Goal: Transaction & Acquisition: Book appointment/travel/reservation

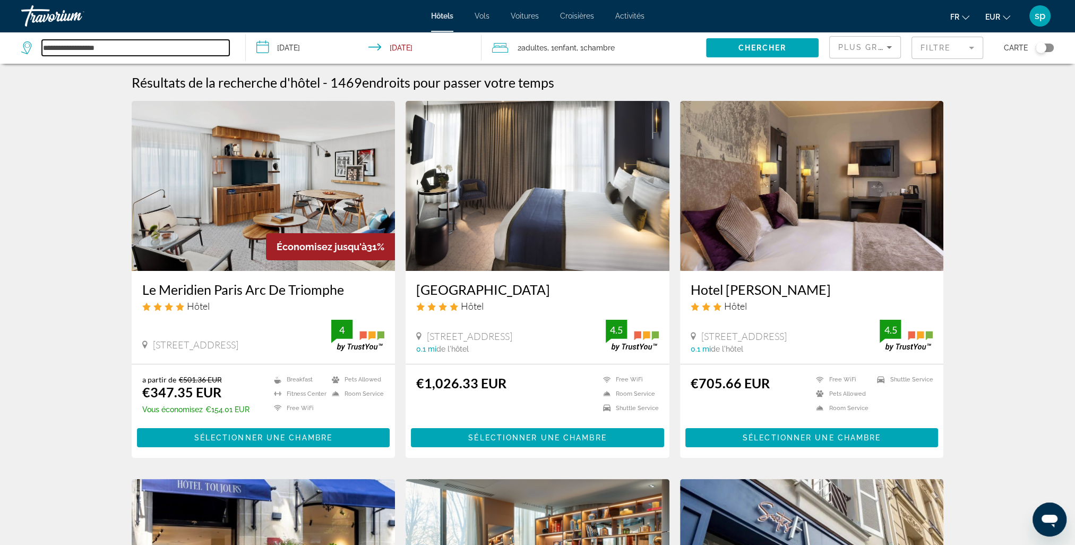
drag, startPoint x: 119, startPoint y: 51, endPoint x: -33, endPoint y: 49, distance: 152.4
click at [0, 49] on html "**********" at bounding box center [537, 272] width 1075 height 545
type input "*"
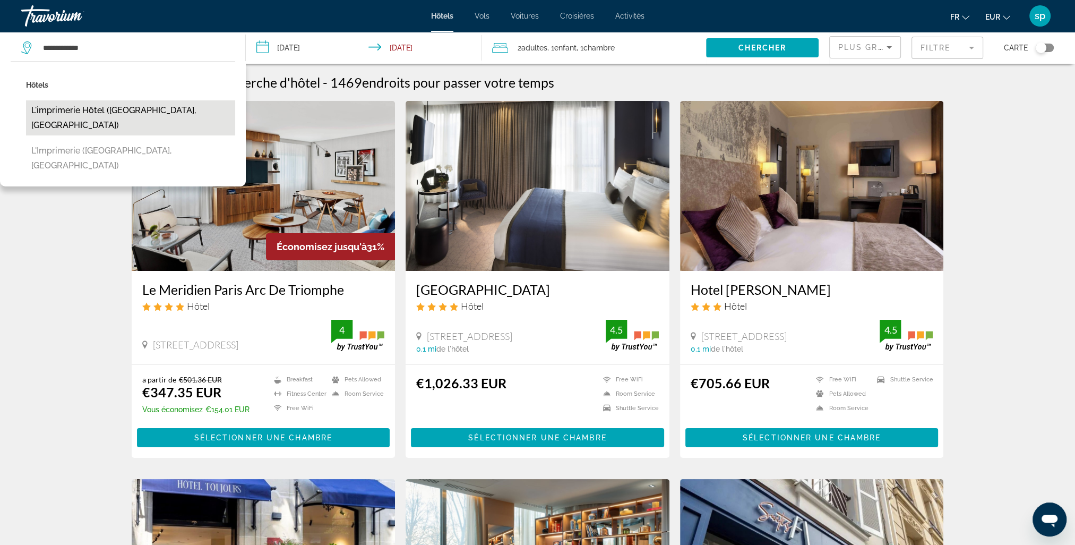
click at [153, 111] on button "L'imprimerie Hôtel ([GEOGRAPHIC_DATA], [GEOGRAPHIC_DATA])" at bounding box center [130, 117] width 209 height 35
type input "**********"
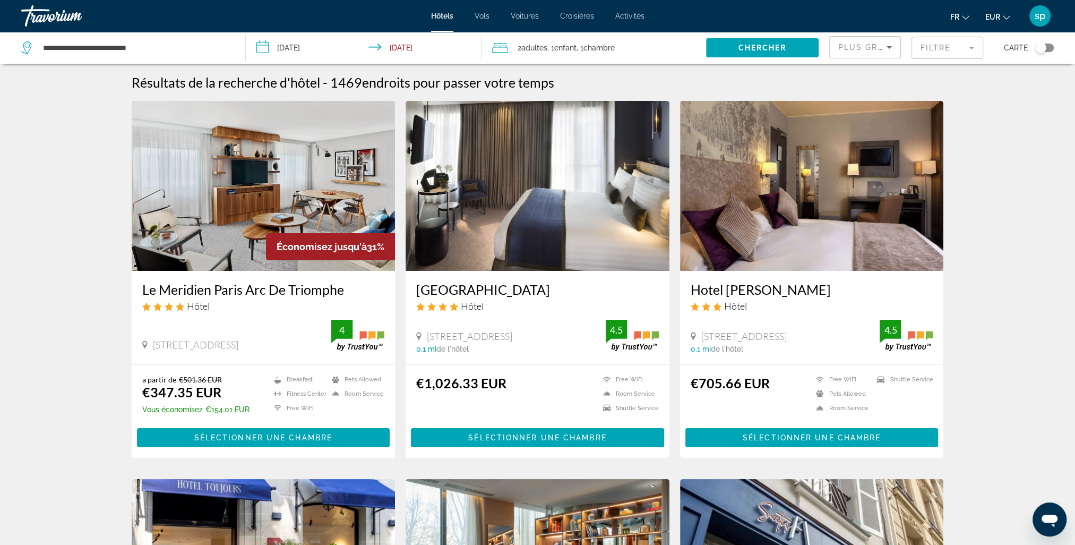
click at [740, 44] on button "Chercher" at bounding box center [762, 47] width 113 height 19
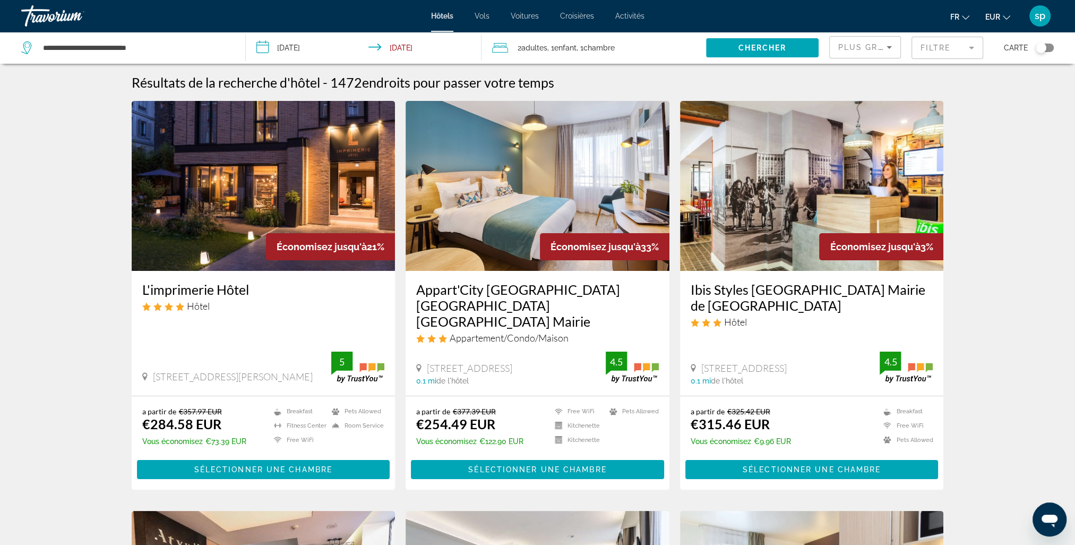
click at [277, 160] on img "Main content" at bounding box center [264, 186] width 264 height 170
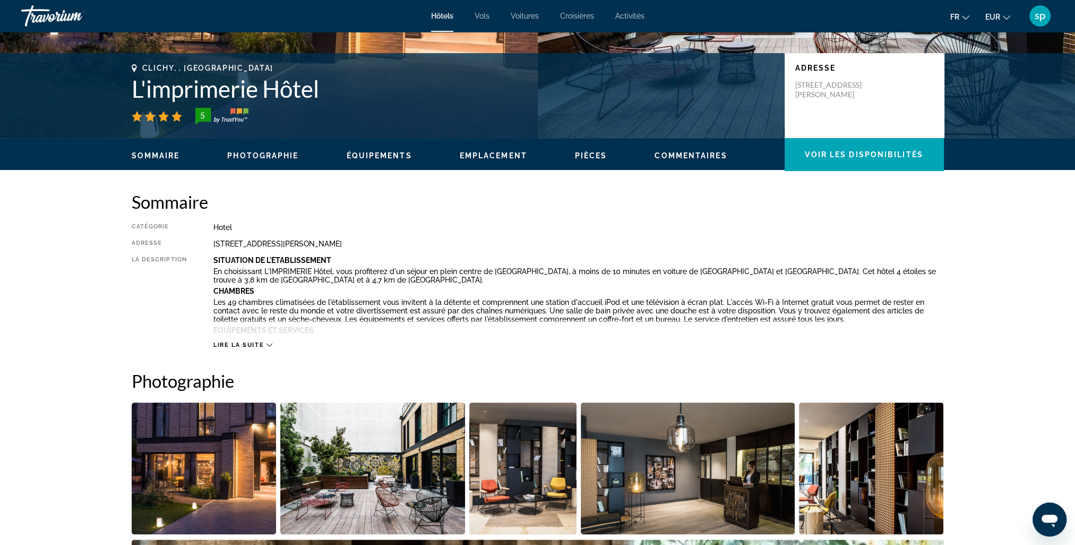
scroll to position [425, 0]
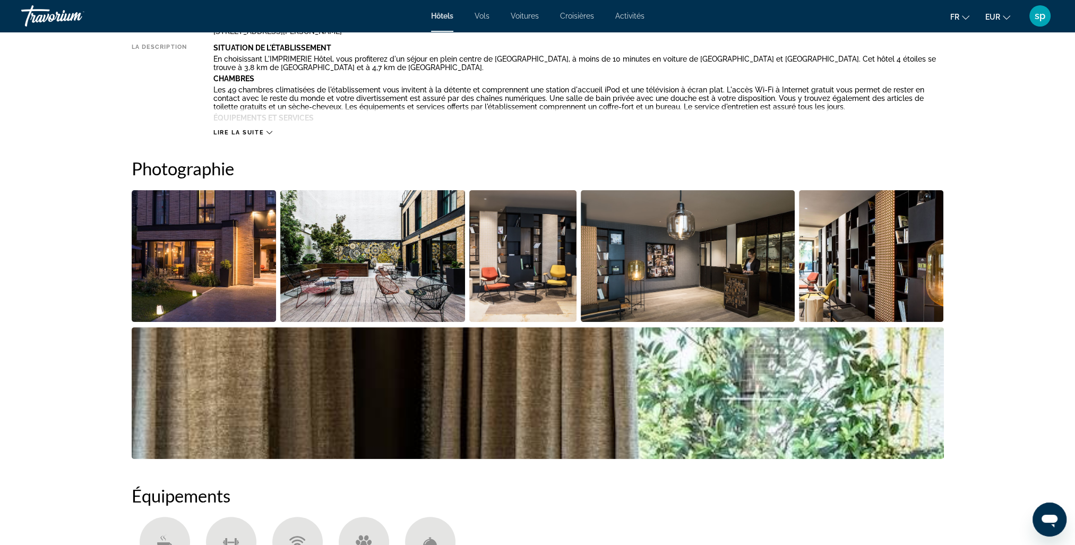
click at [243, 269] on img "Open full-screen image slider" at bounding box center [204, 256] width 145 height 132
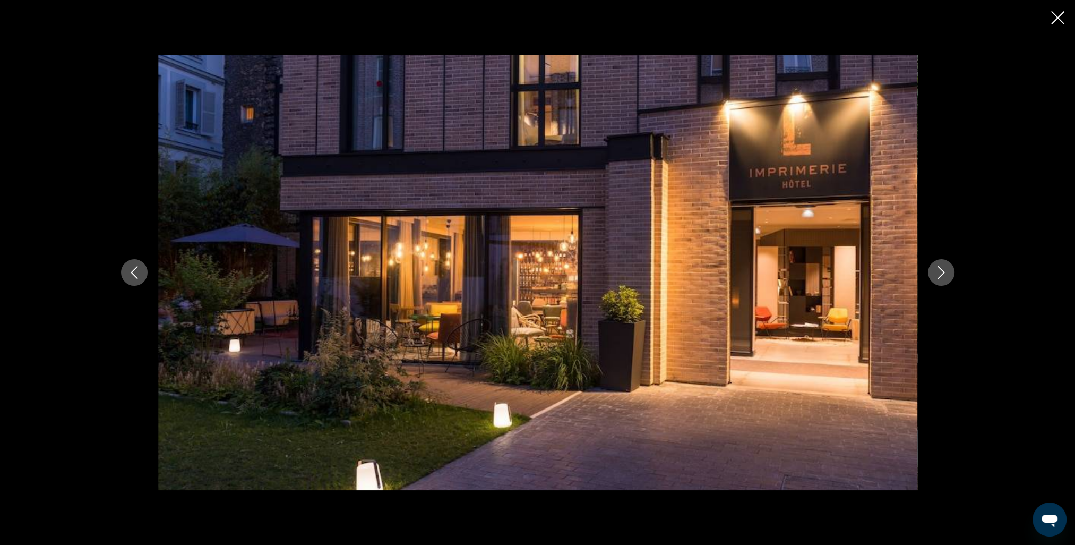
click at [942, 274] on icon "Next image" at bounding box center [941, 272] width 13 height 13
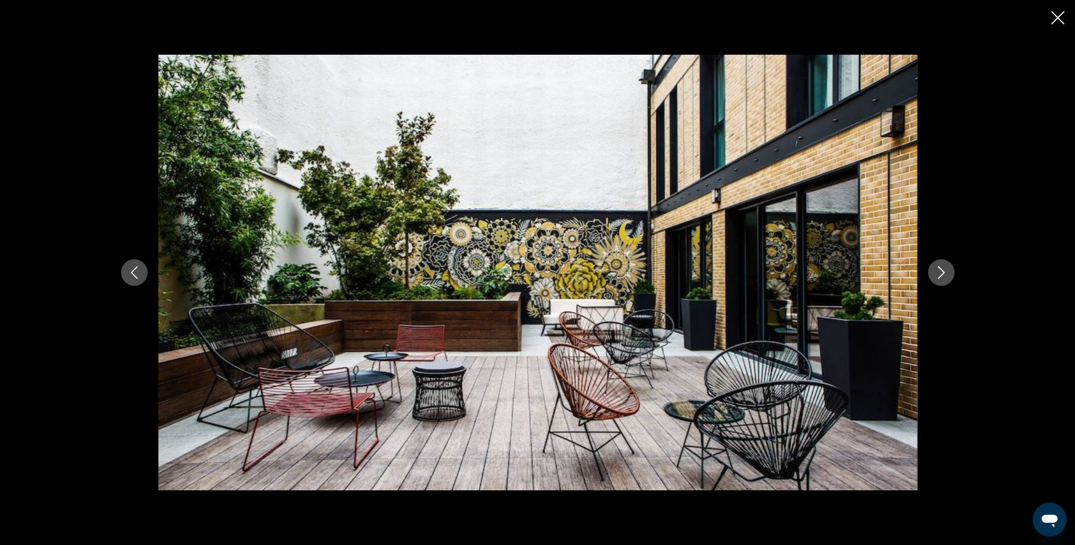
click at [941, 274] on icon "Next image" at bounding box center [941, 272] width 13 height 13
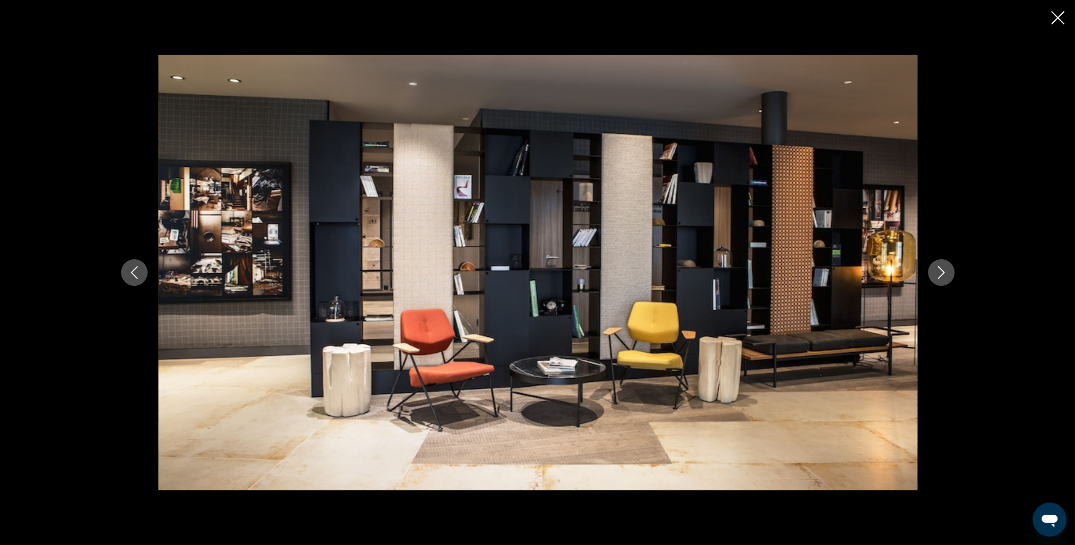
click at [941, 274] on icon "Next image" at bounding box center [941, 272] width 13 height 13
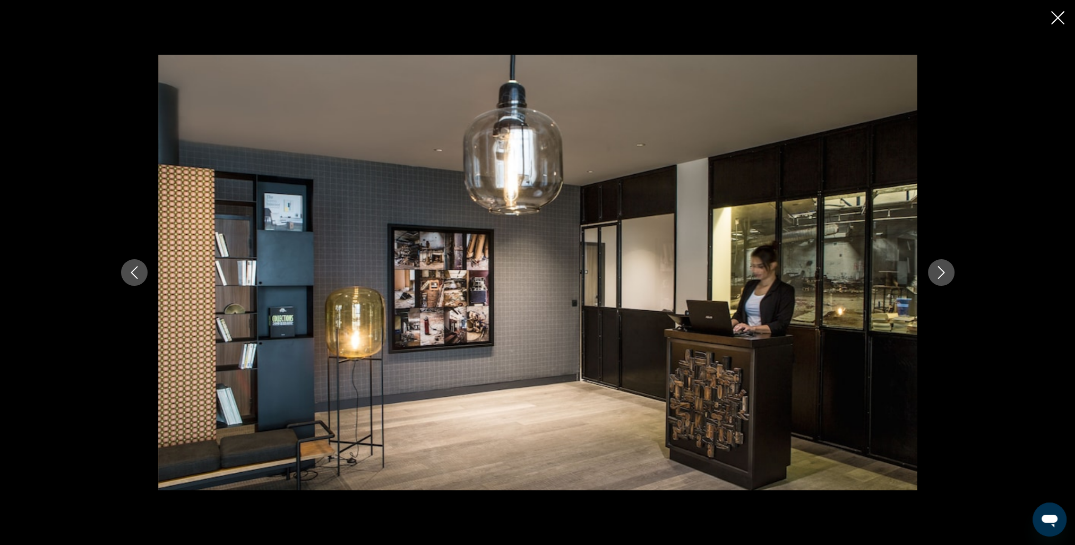
click at [941, 274] on icon "Next image" at bounding box center [941, 272] width 13 height 13
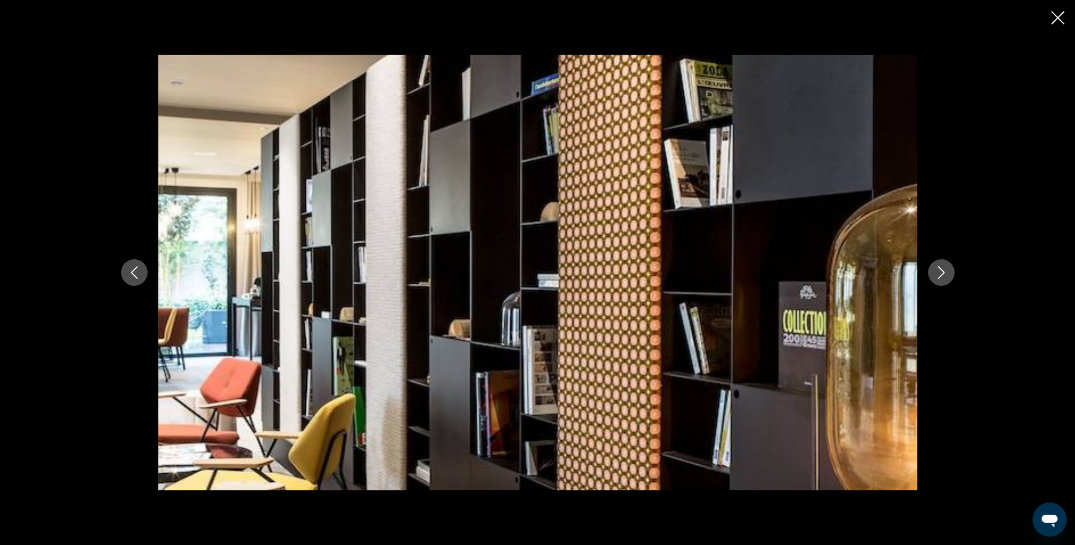
click at [941, 274] on icon "Next image" at bounding box center [941, 272] width 13 height 13
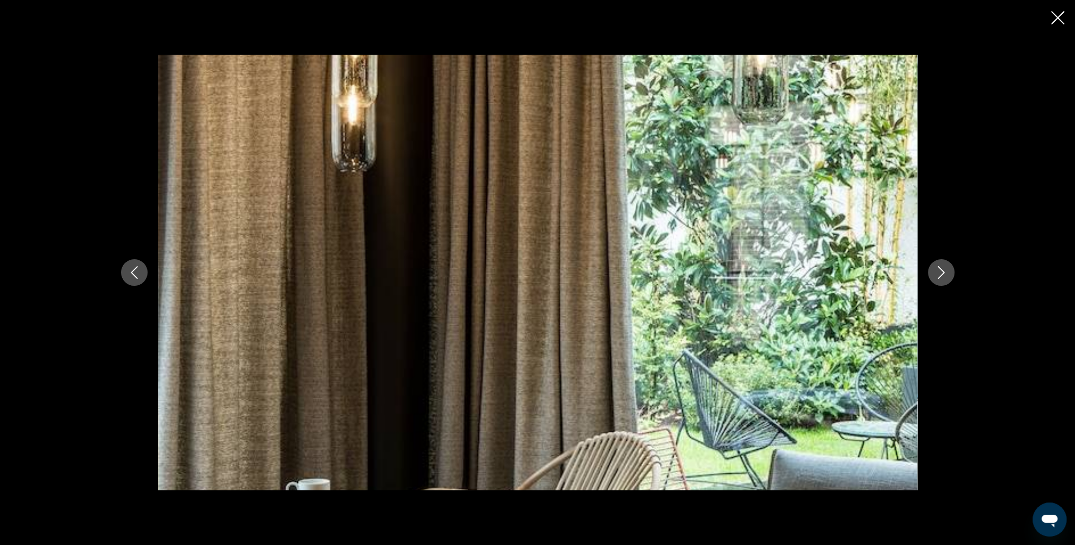
click at [943, 274] on icon "Next image" at bounding box center [941, 272] width 7 height 13
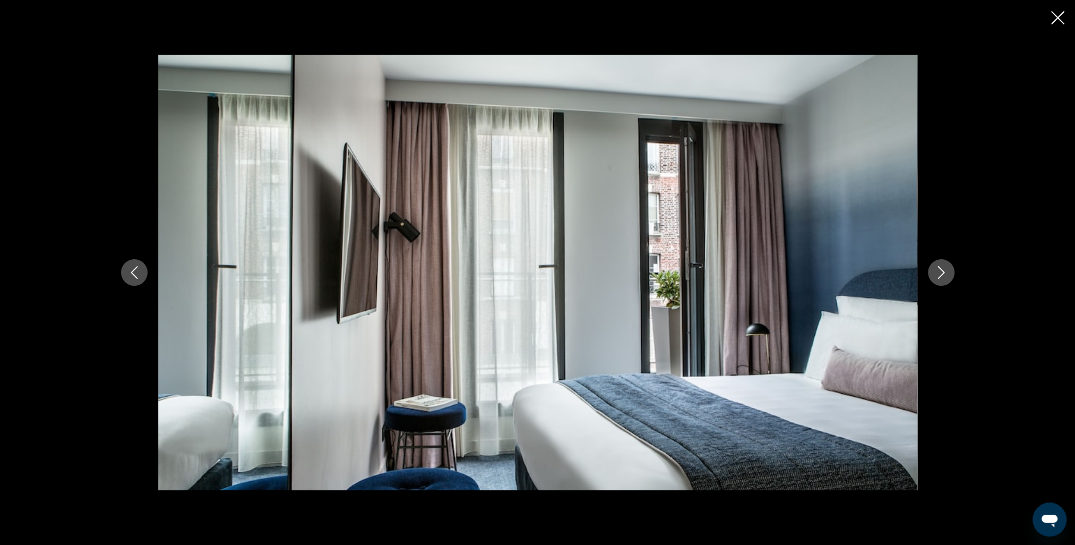
click at [943, 274] on icon "Next image" at bounding box center [941, 272] width 7 height 13
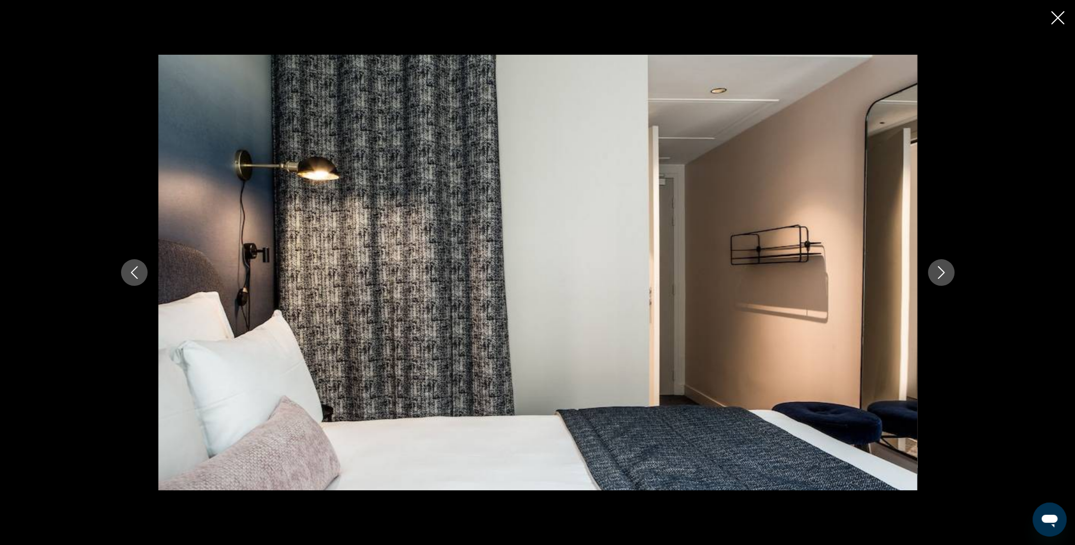
click at [943, 274] on icon "Next image" at bounding box center [941, 272] width 7 height 13
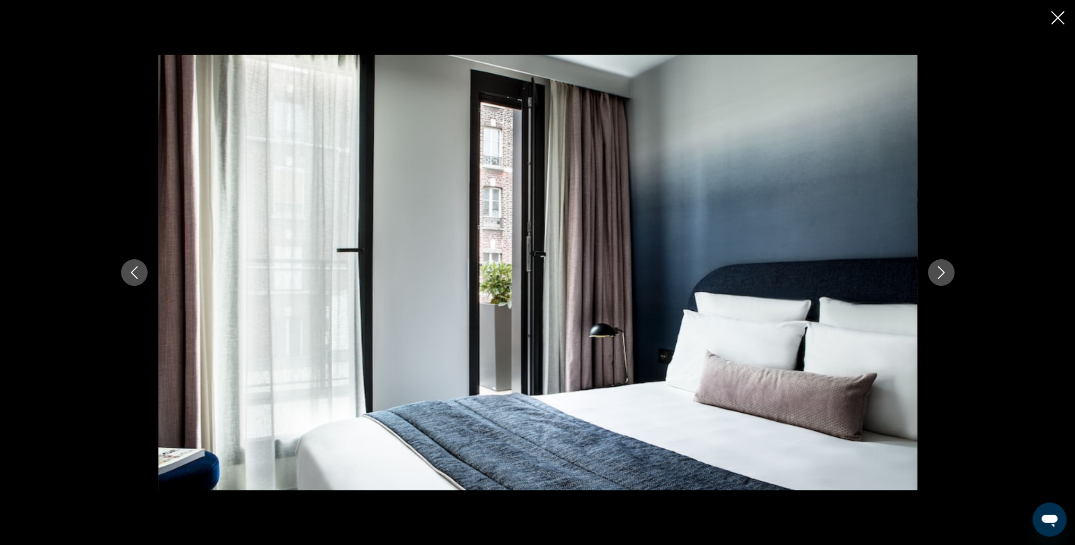
click at [943, 273] on icon "Next image" at bounding box center [941, 272] width 7 height 13
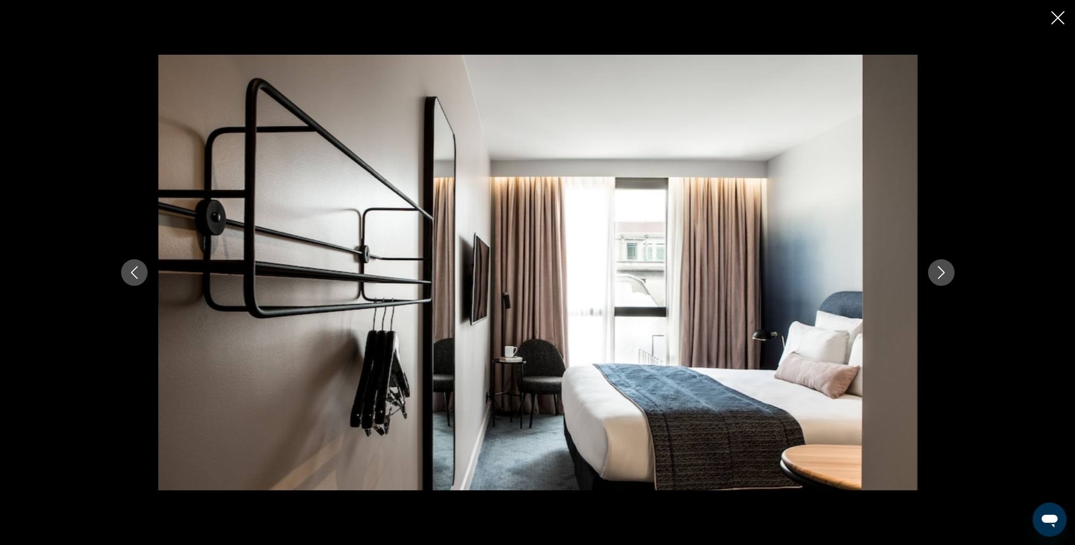
click at [943, 273] on icon "Next image" at bounding box center [941, 272] width 7 height 13
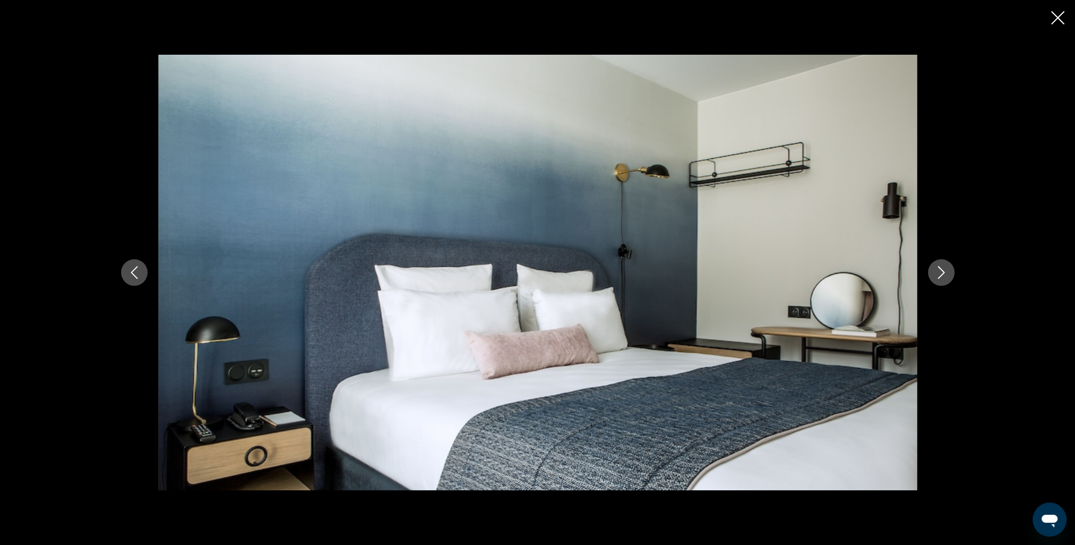
click at [943, 273] on icon "Next image" at bounding box center [941, 272] width 7 height 13
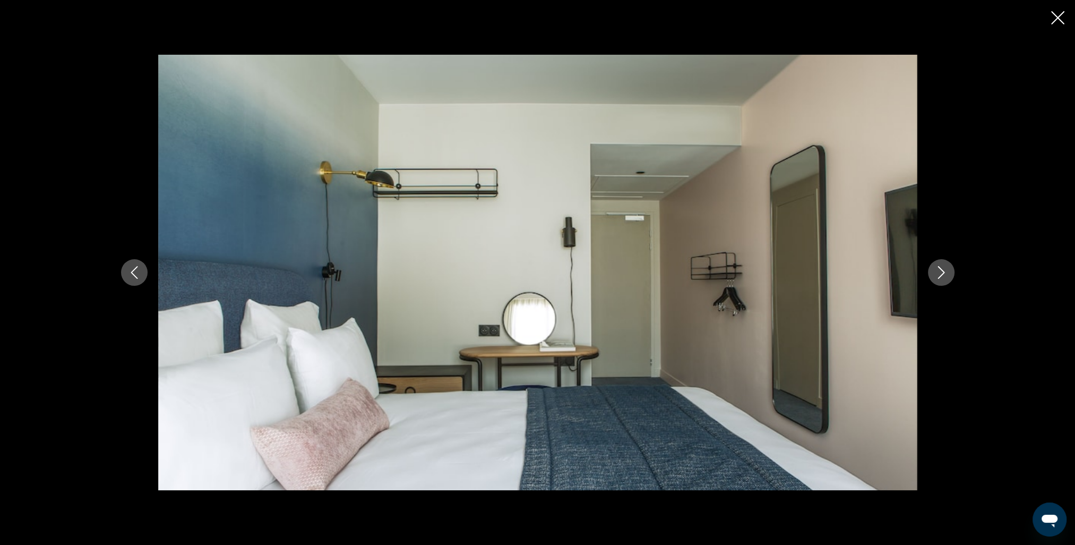
click at [943, 273] on icon "Next image" at bounding box center [941, 272] width 7 height 13
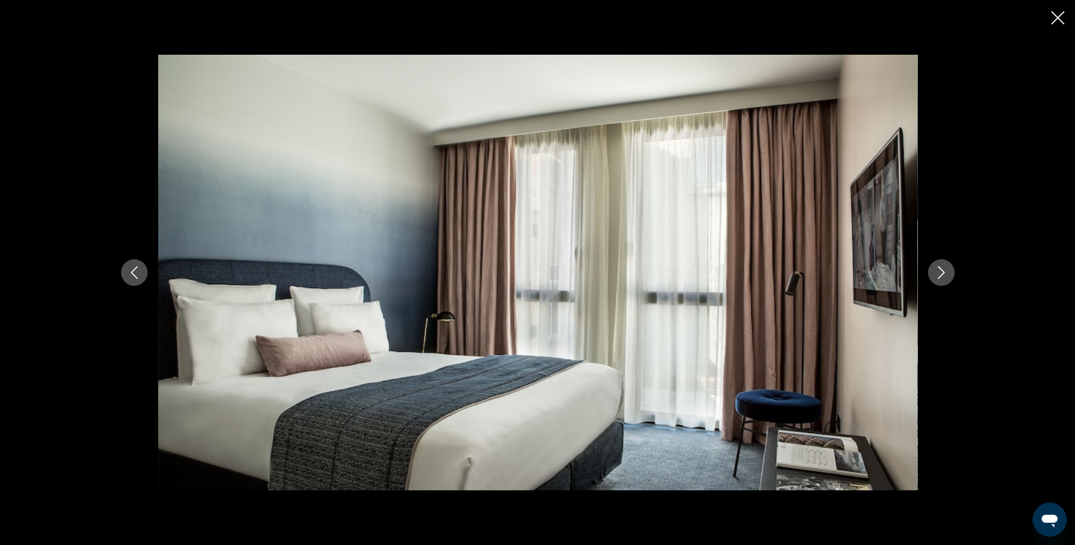
click at [943, 273] on icon "Next image" at bounding box center [941, 272] width 7 height 13
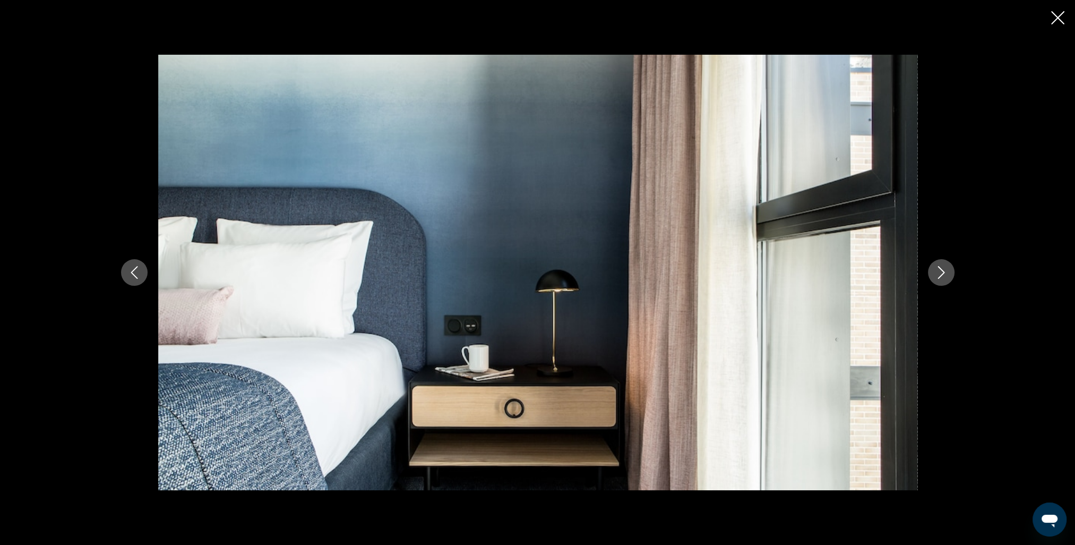
click at [943, 273] on icon "Next image" at bounding box center [941, 272] width 7 height 13
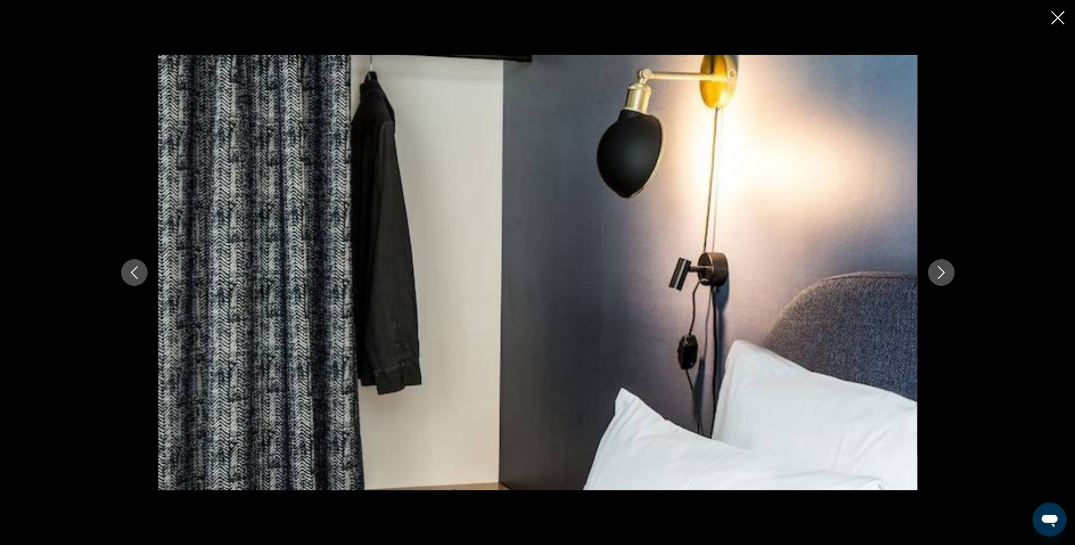
click at [943, 273] on icon "Next image" at bounding box center [941, 272] width 7 height 13
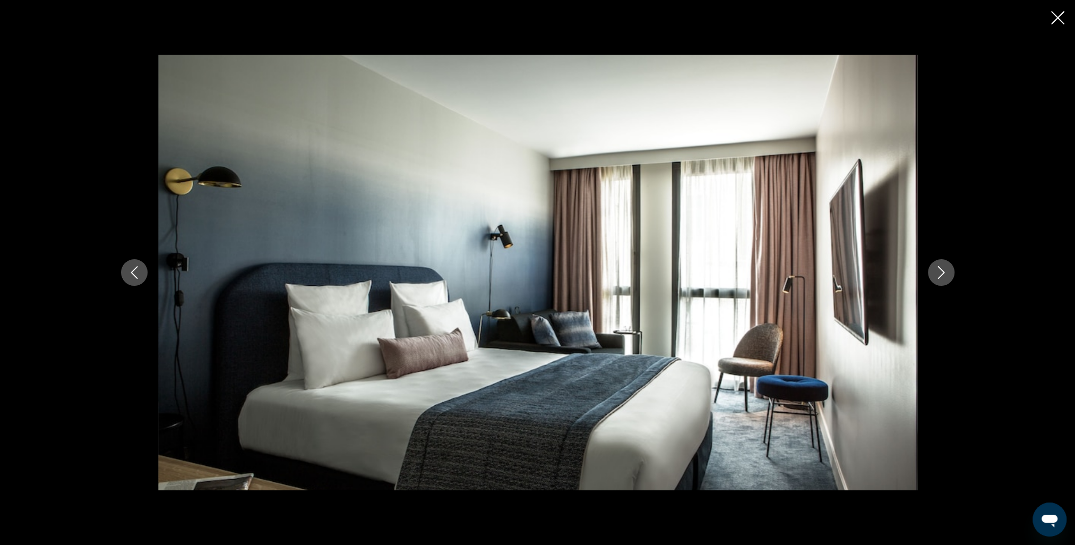
click at [943, 273] on icon "Next image" at bounding box center [941, 272] width 7 height 13
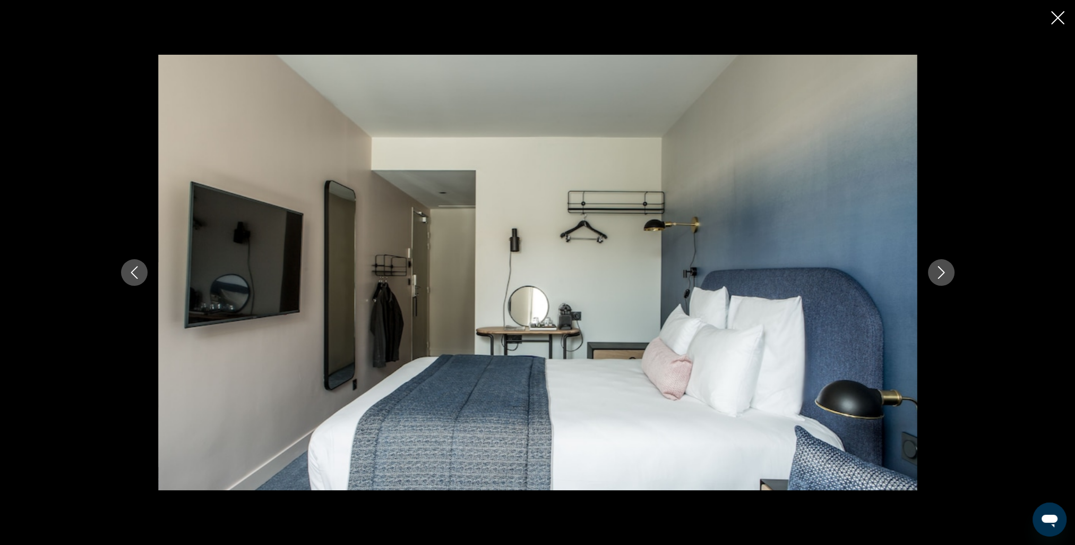
click at [943, 273] on icon "Next image" at bounding box center [941, 272] width 7 height 13
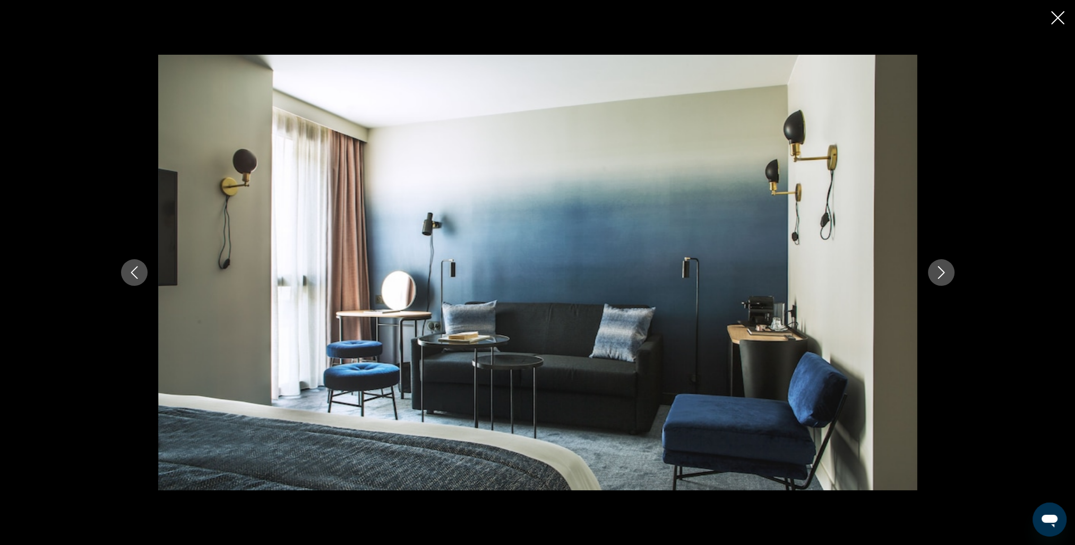
click at [943, 273] on icon "Next image" at bounding box center [941, 272] width 7 height 13
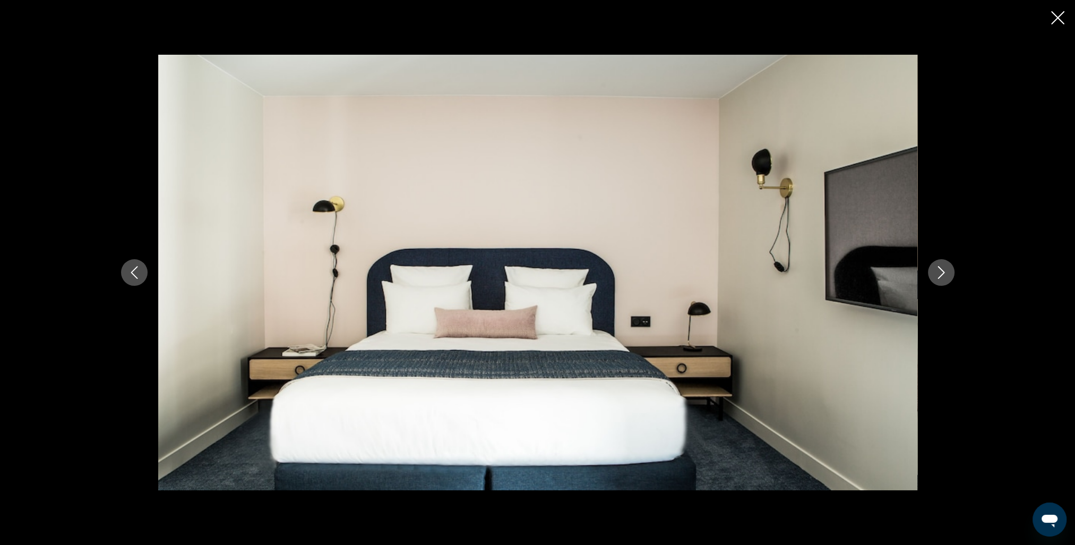
click at [943, 273] on icon "Next image" at bounding box center [941, 272] width 7 height 13
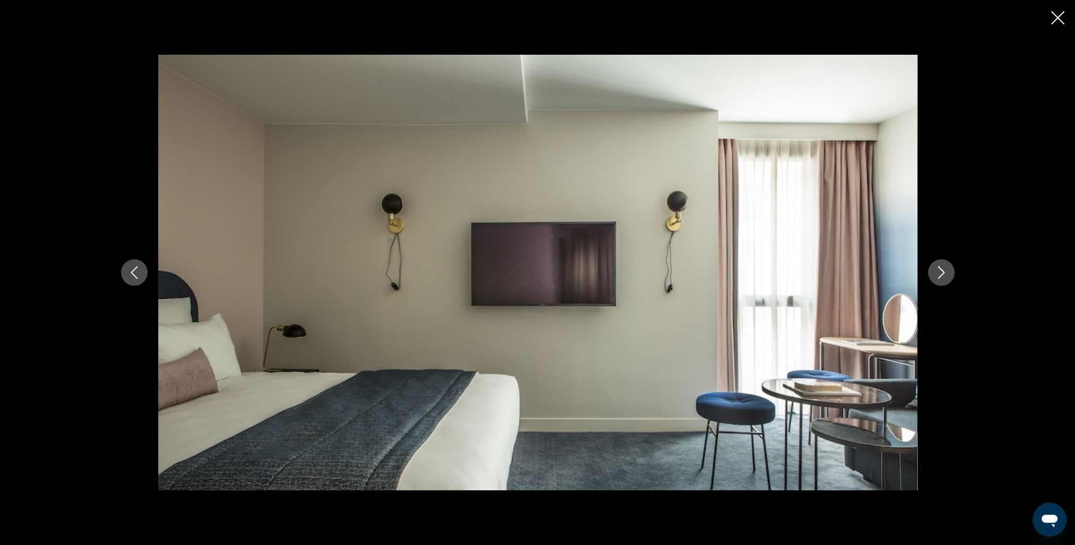
click at [943, 273] on icon "Next image" at bounding box center [941, 272] width 7 height 13
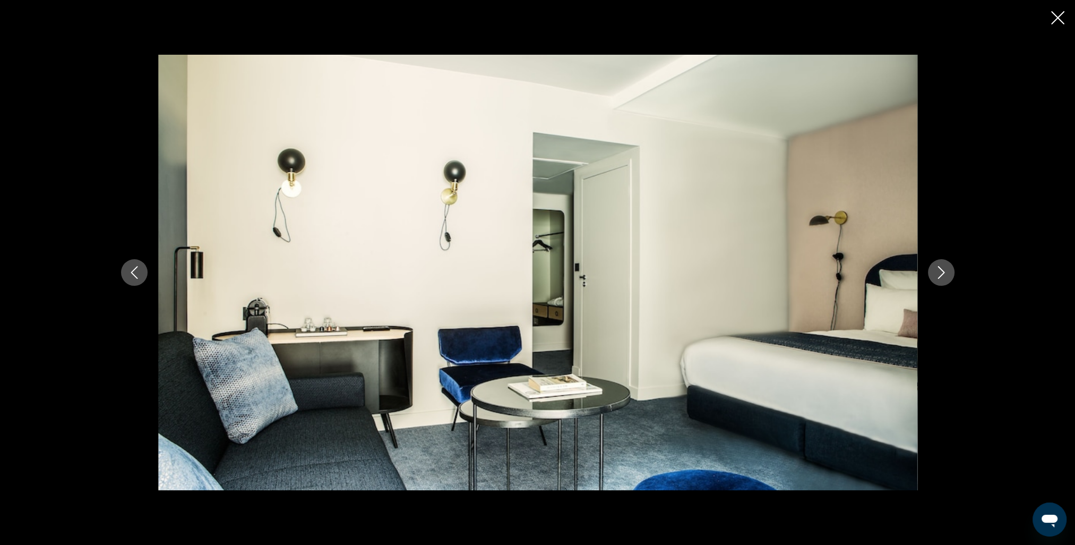
click at [943, 273] on icon "Next image" at bounding box center [941, 272] width 7 height 13
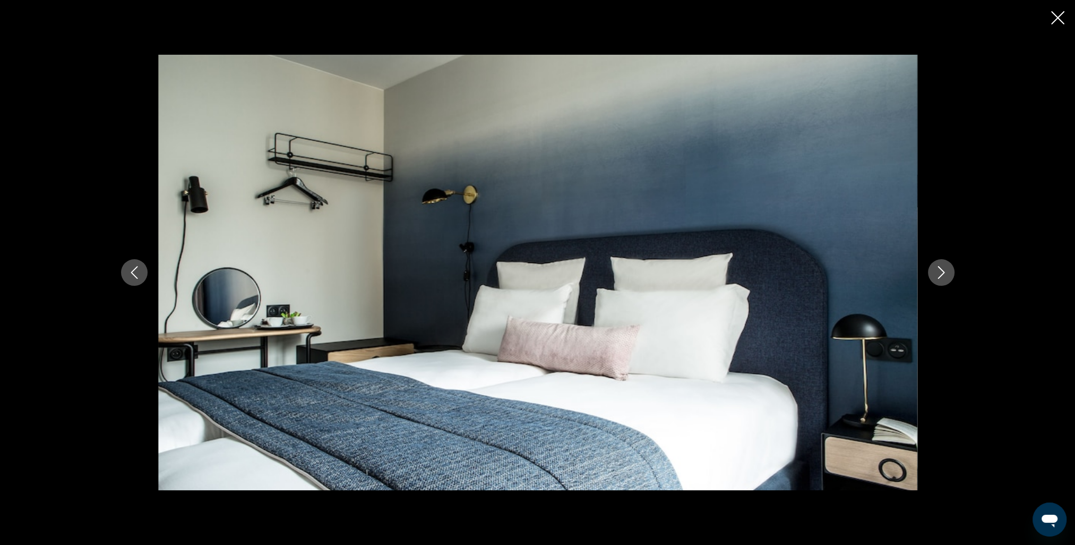
click at [1063, 19] on icon "Close slideshow" at bounding box center [1058, 17] width 13 height 13
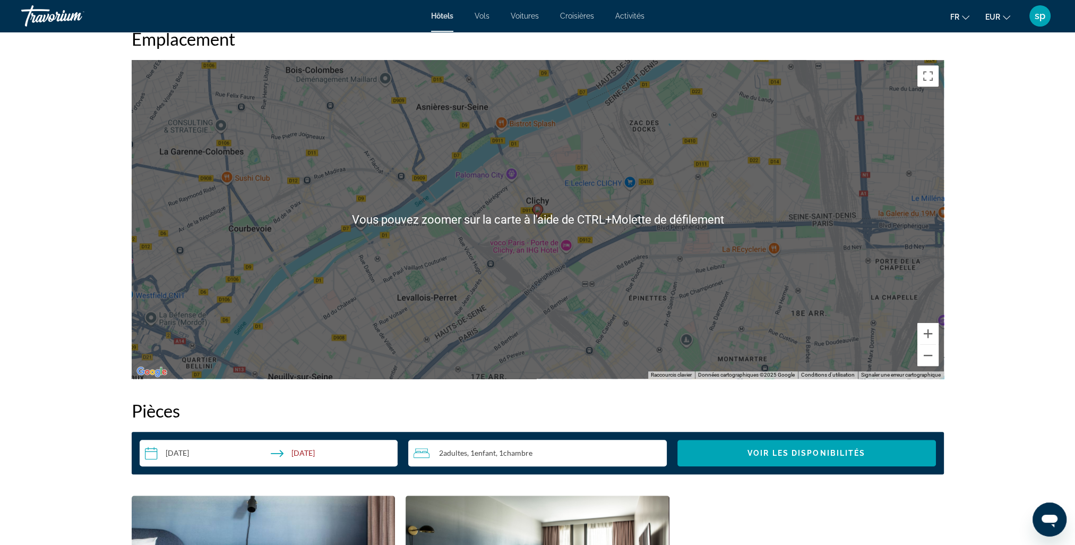
scroll to position [1009, 0]
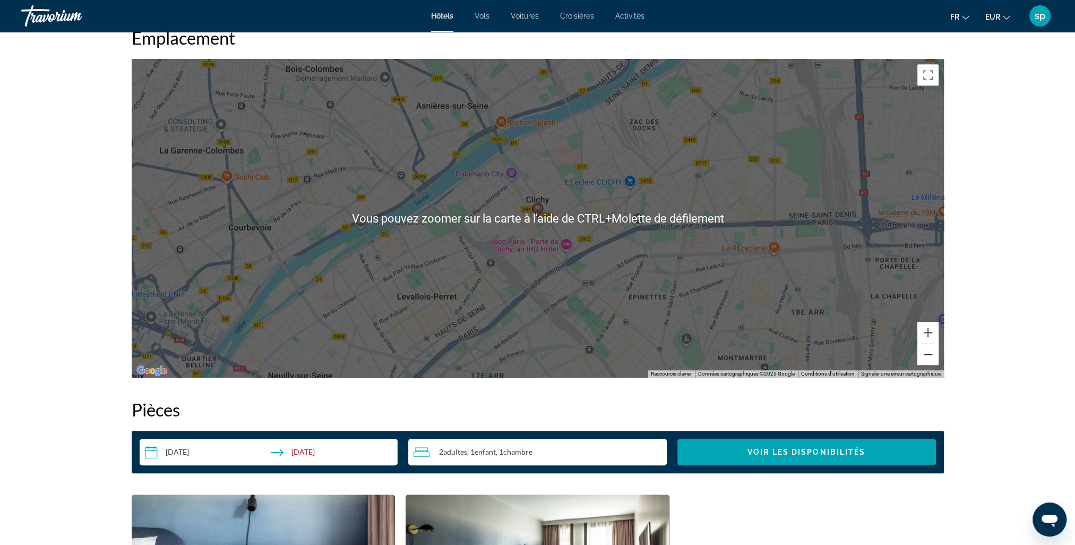
click at [929, 355] on button "Zoom arrière" at bounding box center [928, 354] width 21 height 21
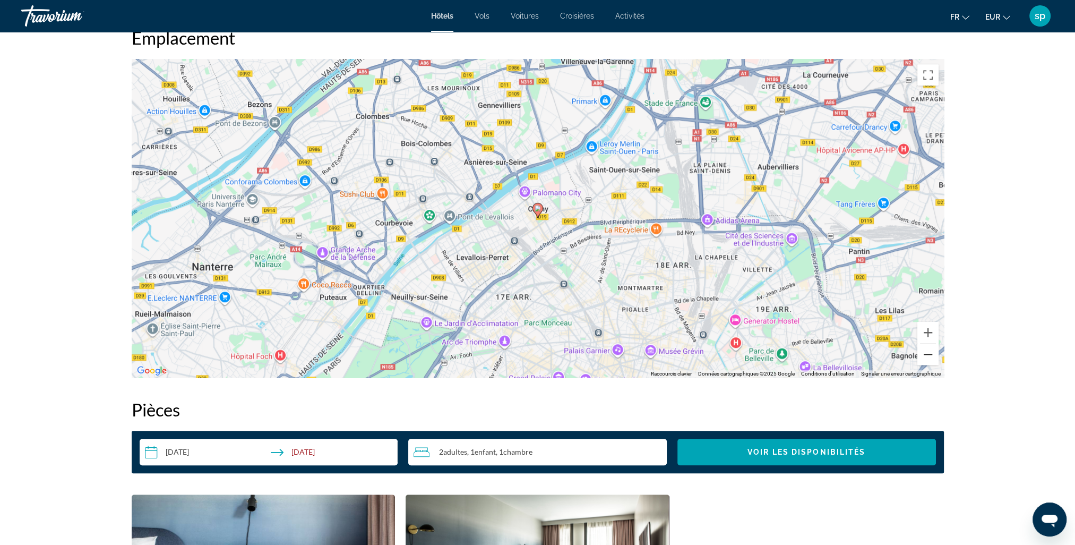
click at [929, 355] on button "Zoom arrière" at bounding box center [928, 354] width 21 height 21
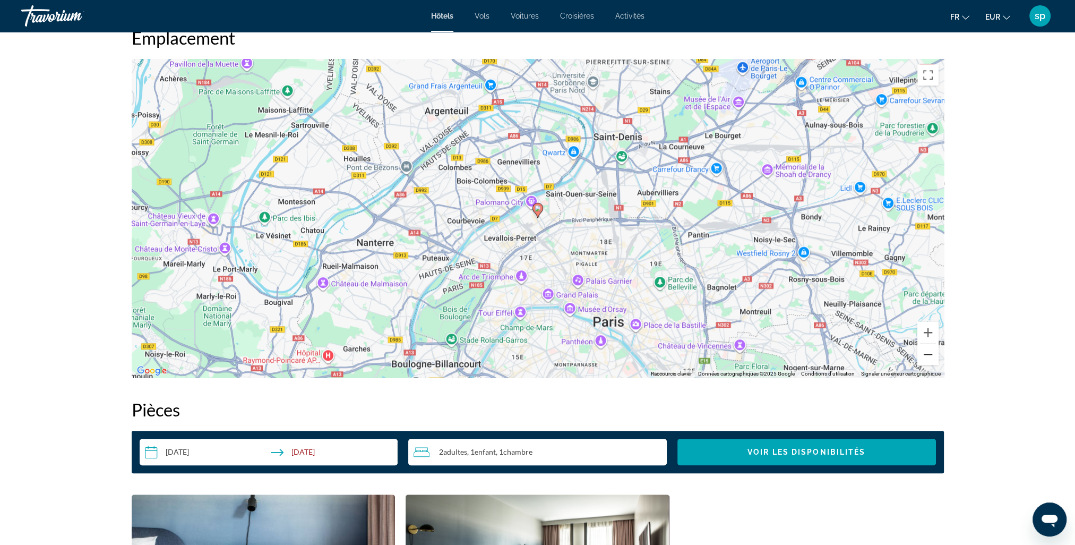
click at [929, 355] on button "Zoom arrière" at bounding box center [928, 354] width 21 height 21
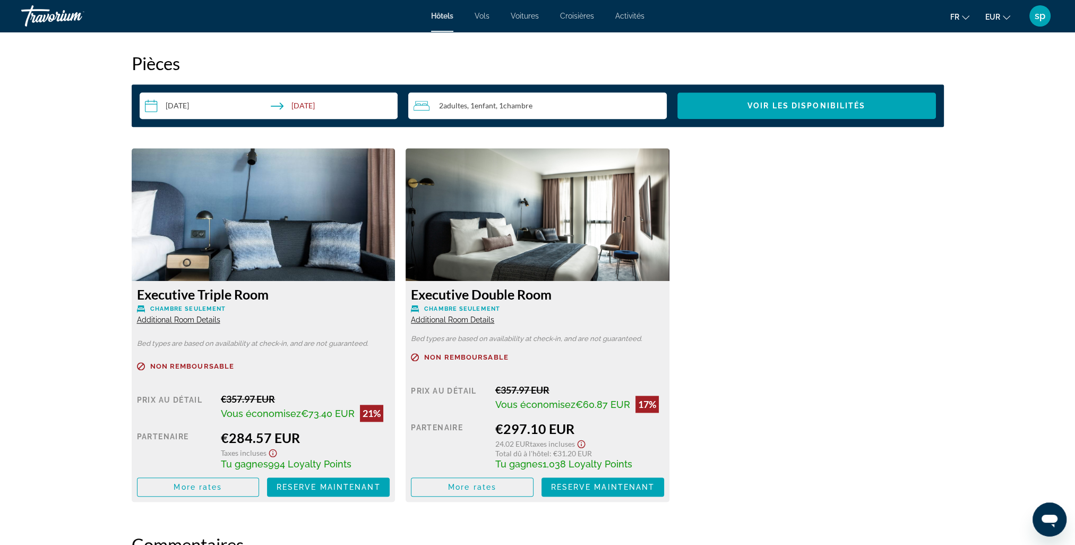
scroll to position [1381, 0]
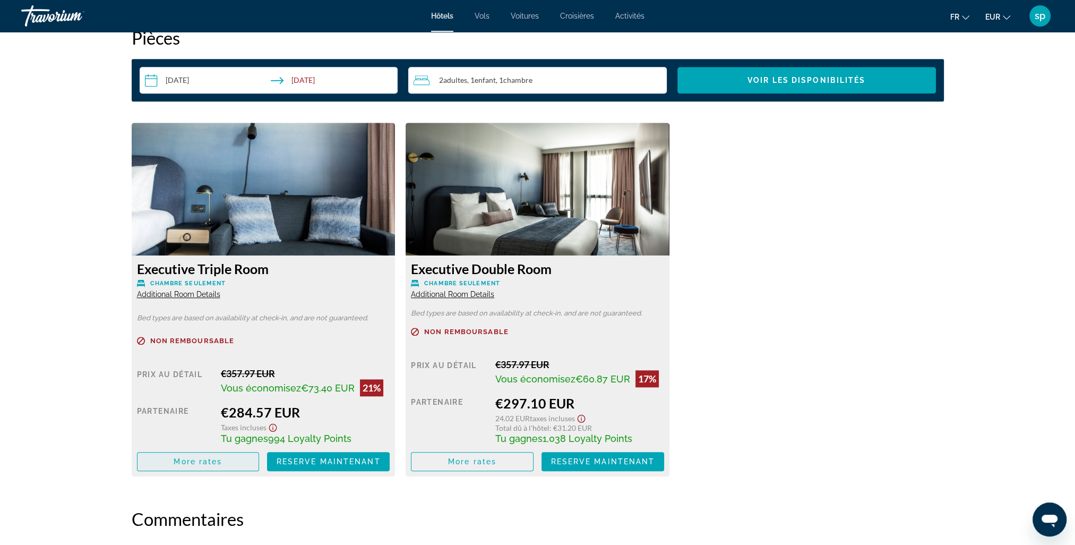
click at [185, 459] on span "More rates" at bounding box center [198, 461] width 48 height 8
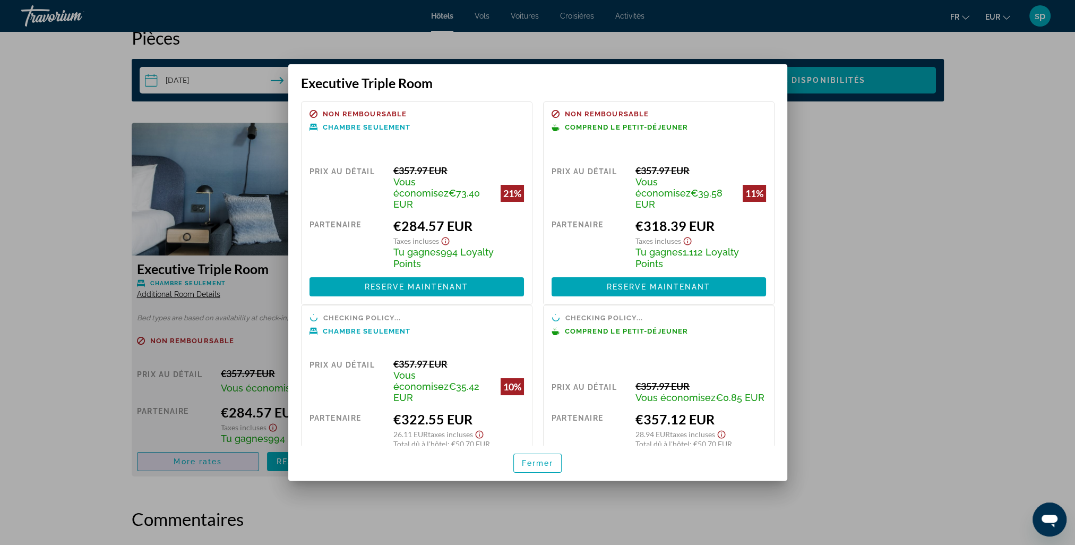
scroll to position [0, 0]
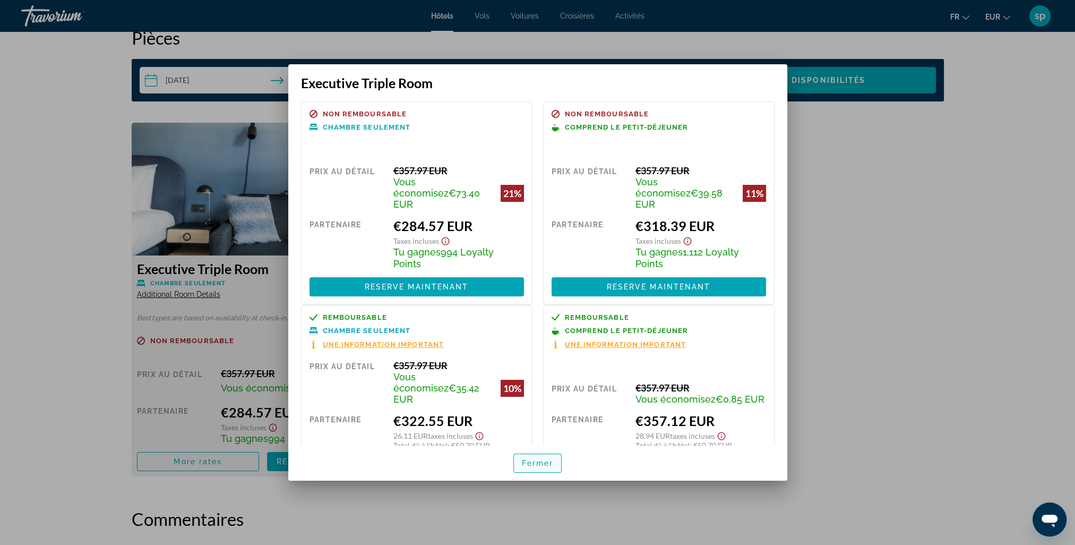
click at [534, 457] on span "button" at bounding box center [538, 462] width 48 height 25
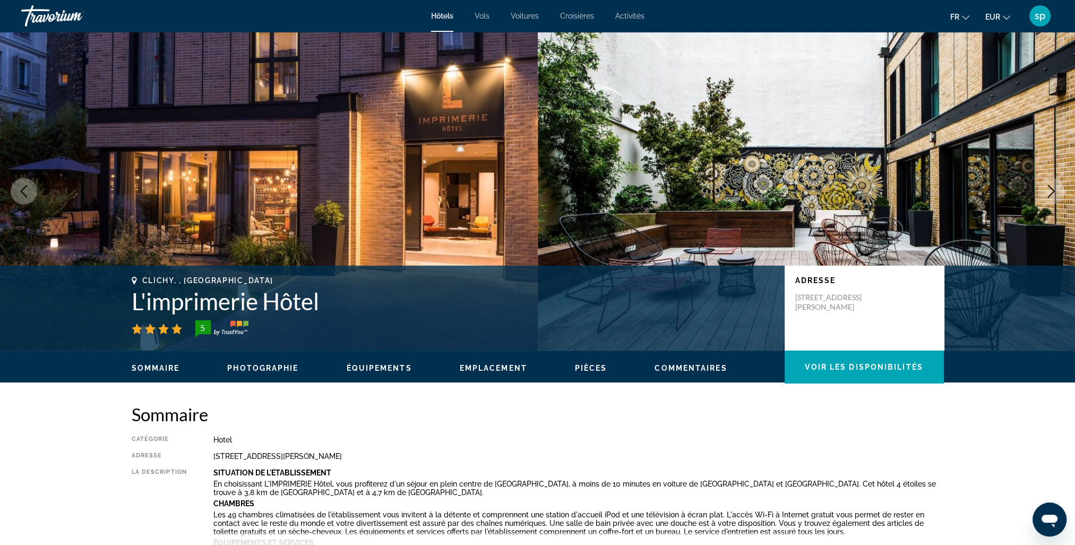
scroll to position [1381, 0]
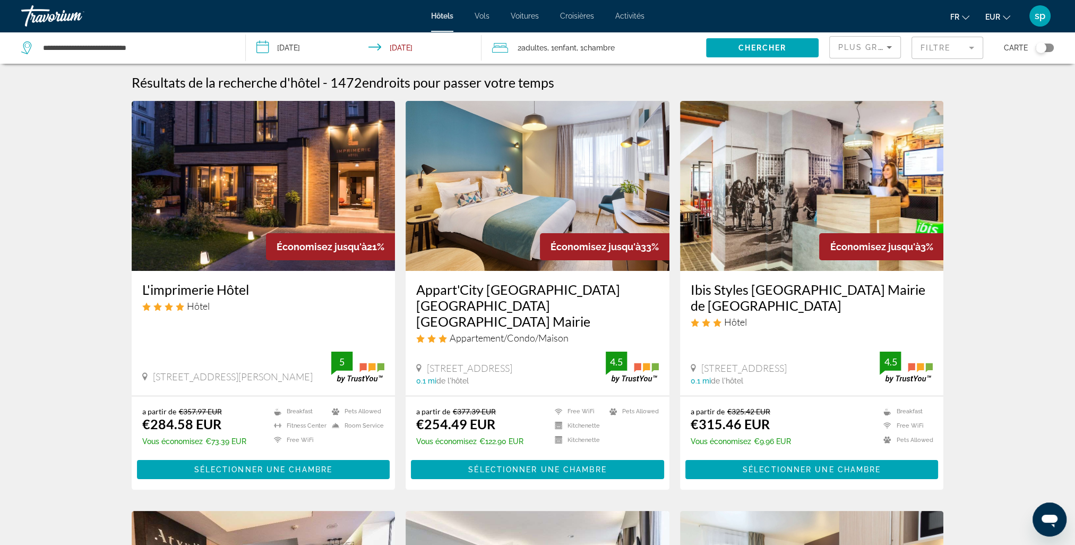
click at [545, 201] on img "Main content" at bounding box center [538, 186] width 264 height 170
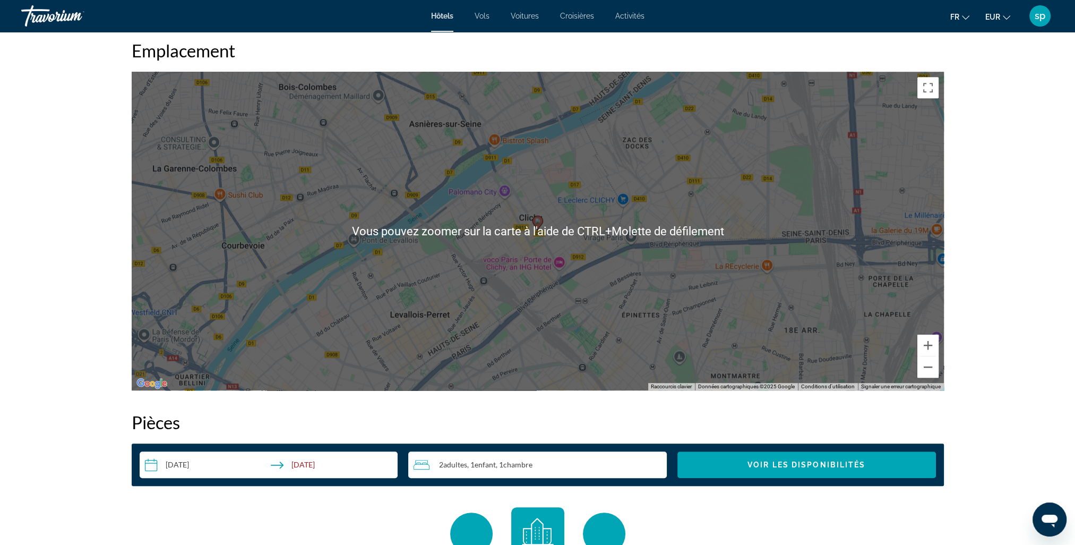
scroll to position [1062, 0]
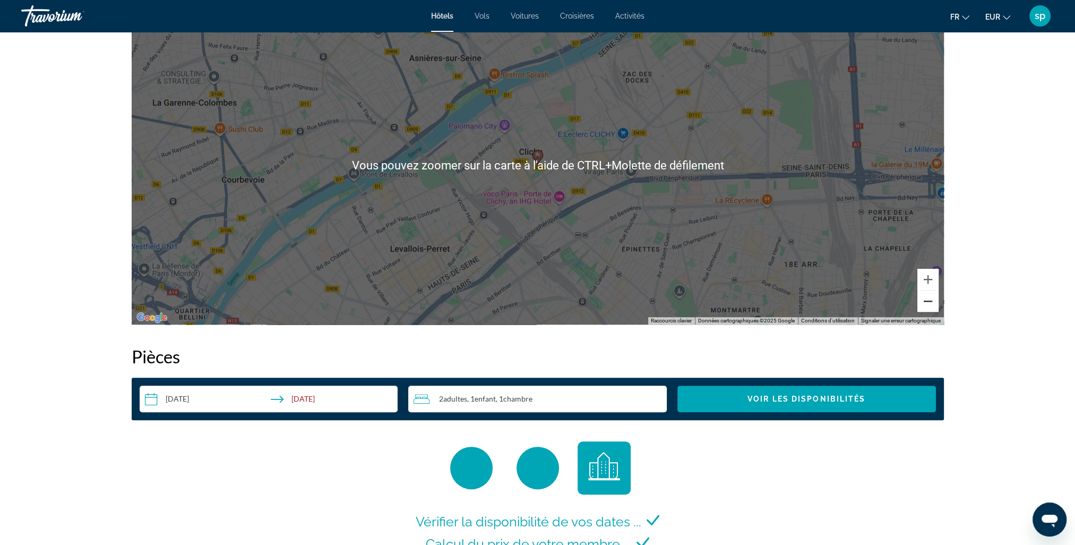
click at [933, 309] on button "Zoom arrière" at bounding box center [928, 301] width 21 height 21
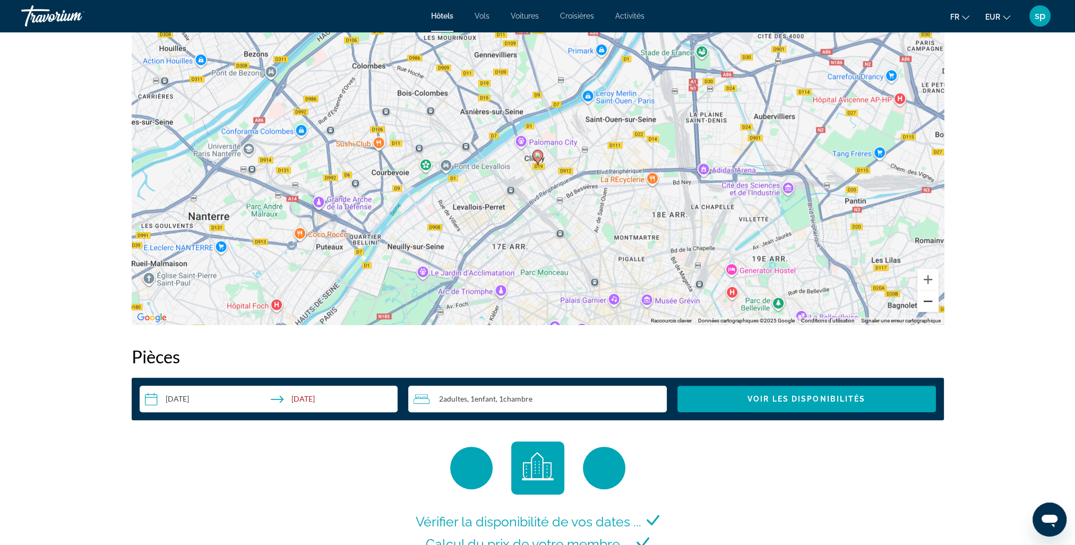
click at [933, 309] on button "Zoom arrière" at bounding box center [928, 301] width 21 height 21
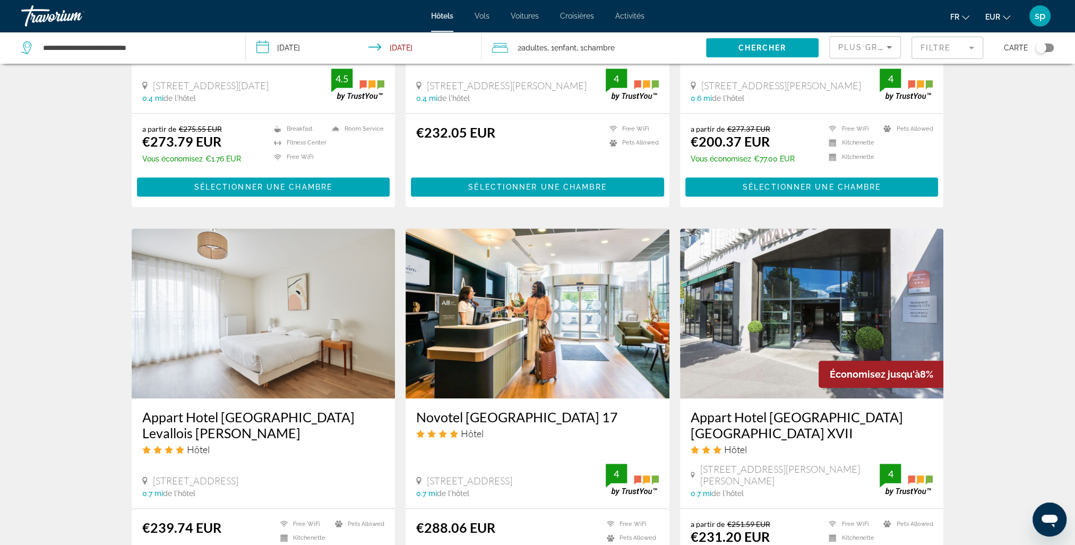
scroll to position [1062, 0]
